Goal: Information Seeking & Learning: Check status

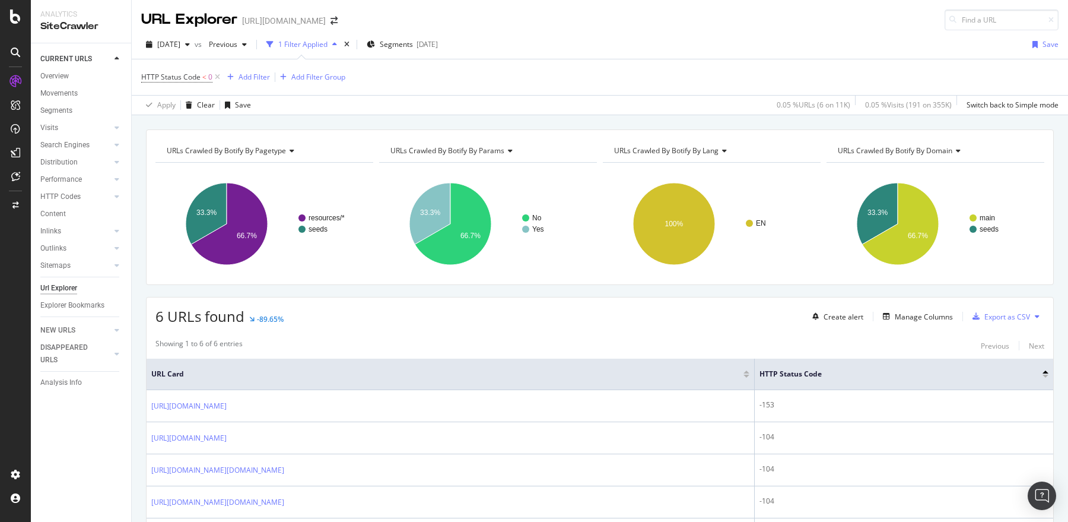
scroll to position [125, 0]
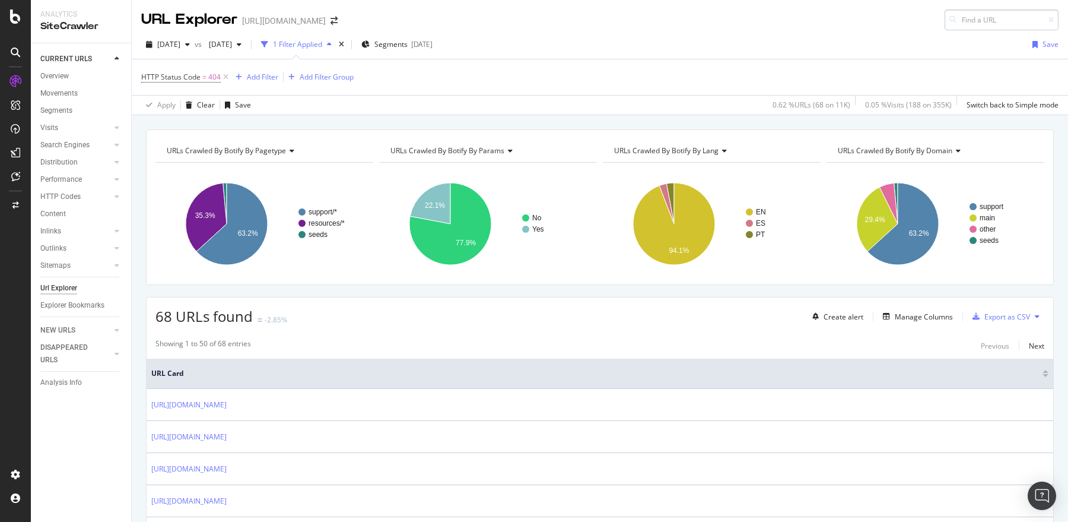
click at [966, 18] on input at bounding box center [1002, 19] width 114 height 21
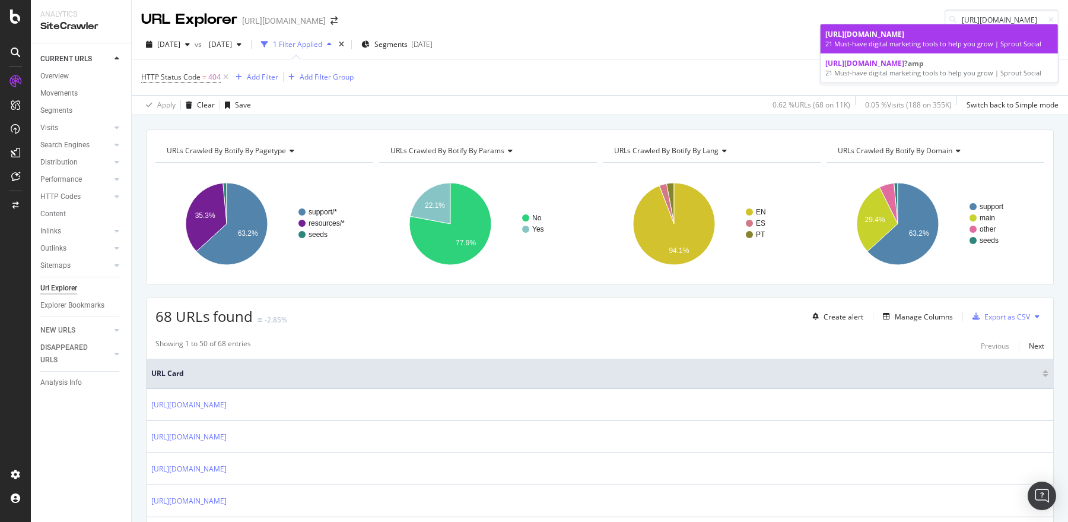
type input "[URL][DOMAIN_NAME]"
click at [901, 44] on div "21 Must-have digital marketing tools to help you grow | Sprout Social" at bounding box center [939, 43] width 228 height 9
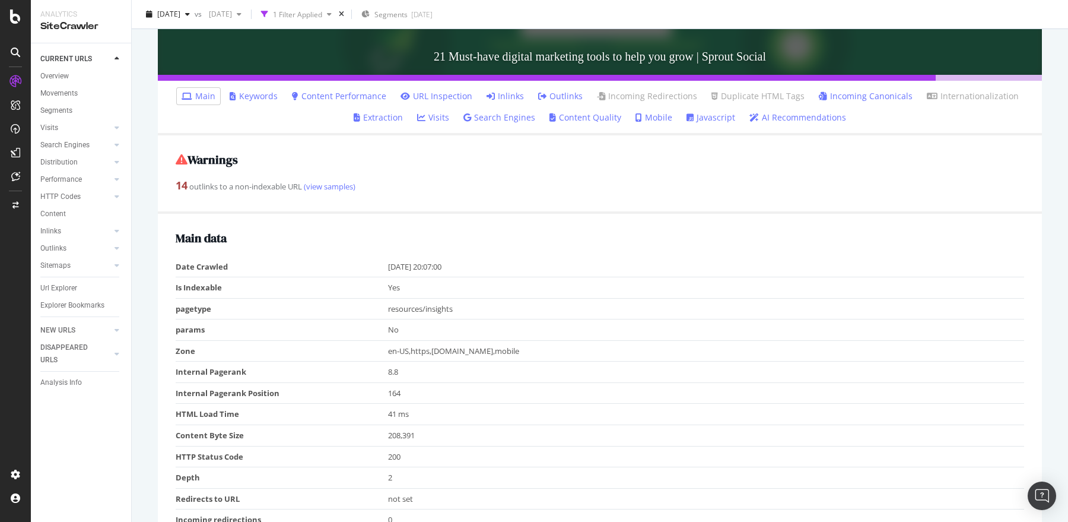
scroll to position [218, 0]
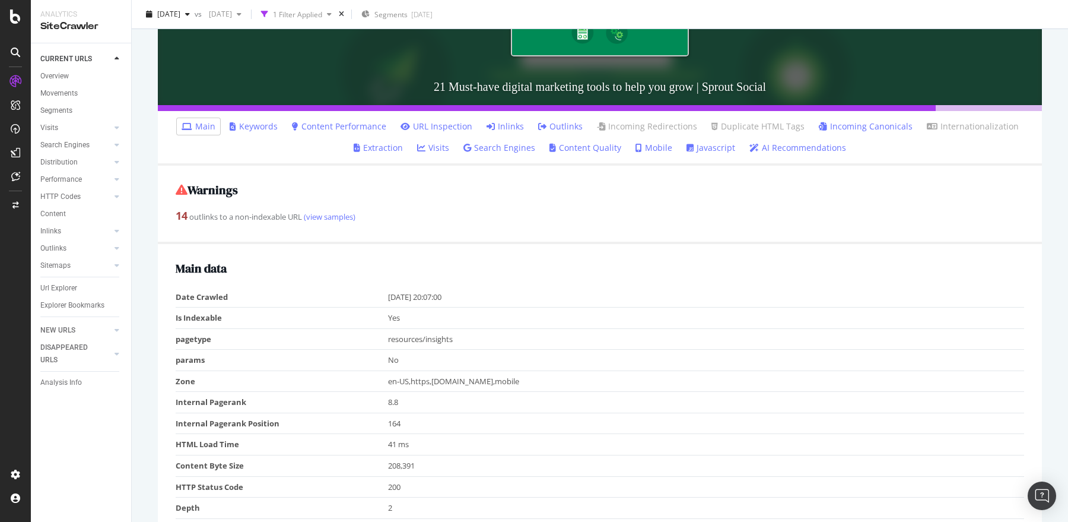
click at [506, 125] on link "Inlinks" at bounding box center [505, 126] width 37 height 12
